Goal: Task Accomplishment & Management: Manage account settings

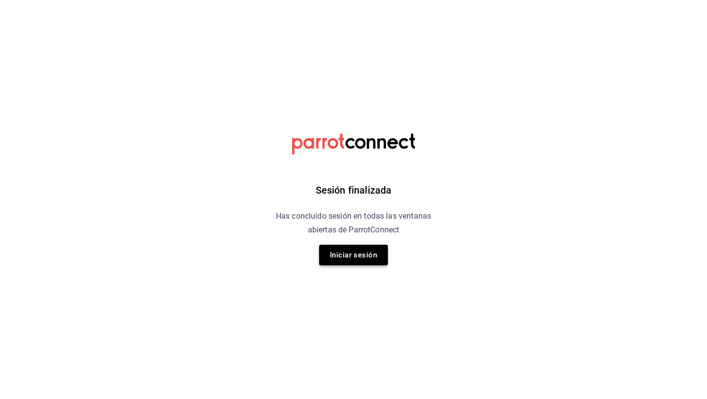
click at [358, 251] on button "Iniciar sesión" at bounding box center [353, 255] width 69 height 21
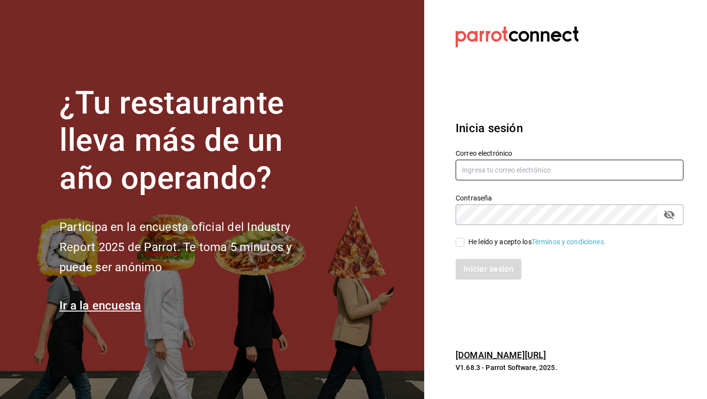
type input "p.andradesalum@gmail.com"
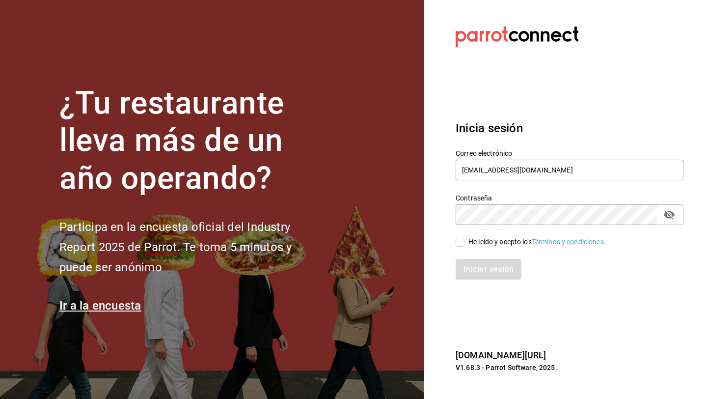
click at [460, 239] on input "He leído y acepto los Términos y condiciones." at bounding box center [460, 242] width 9 height 9
checkbox input "true"
click at [466, 270] on button "Iniciar sesión" at bounding box center [489, 269] width 67 height 21
